Goal: Book appointment/travel/reservation

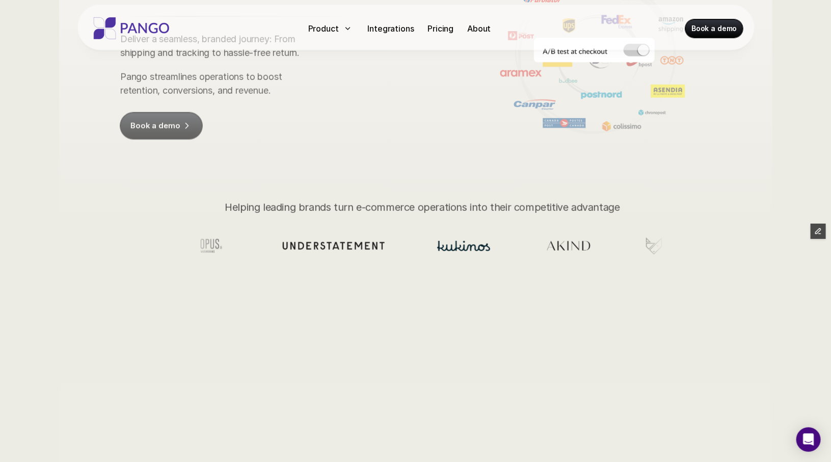
scroll to position [206, 0]
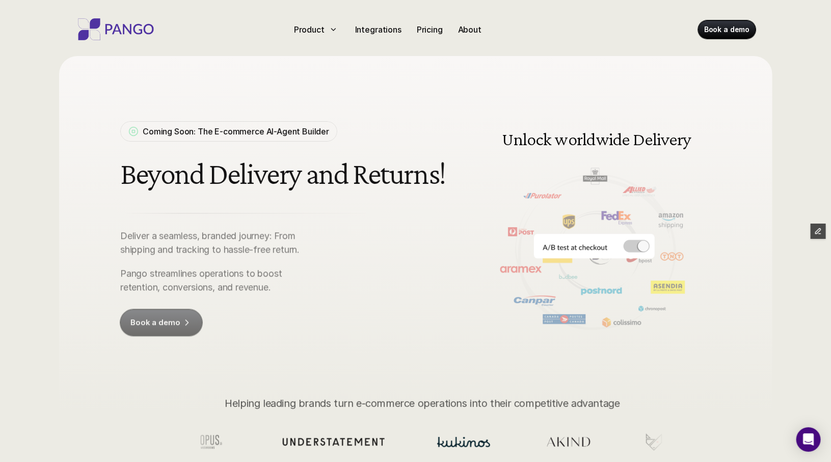
click at [729, 35] on link "Book a demo" at bounding box center [727, 29] width 58 height 18
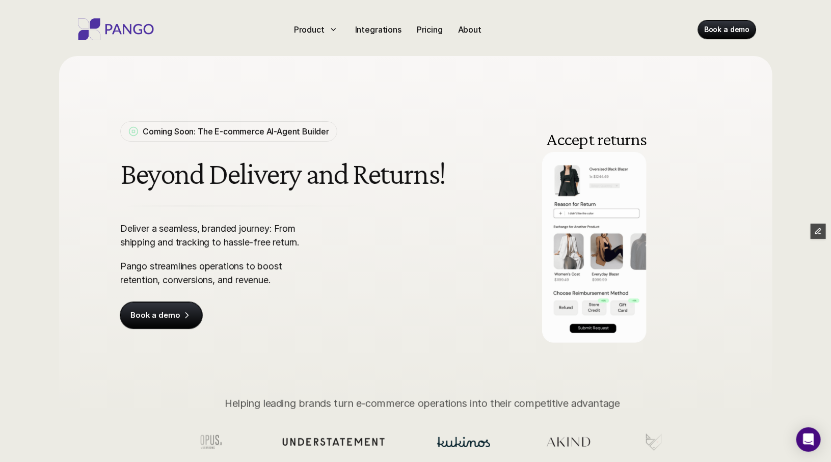
click at [325, 188] on h1 "Beyond Delivery and Returns!" at bounding box center [284, 174] width 329 height 34
